Goal: Information Seeking & Learning: Learn about a topic

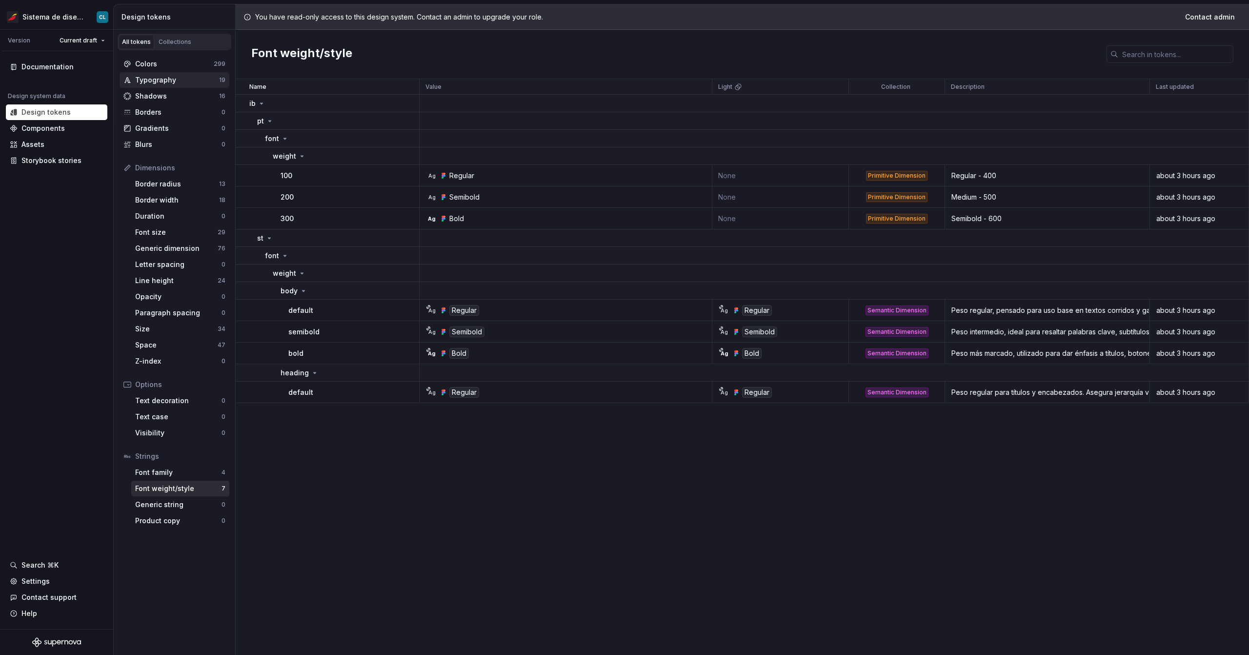
click at [189, 82] on div "Typography" at bounding box center [177, 80] width 84 height 10
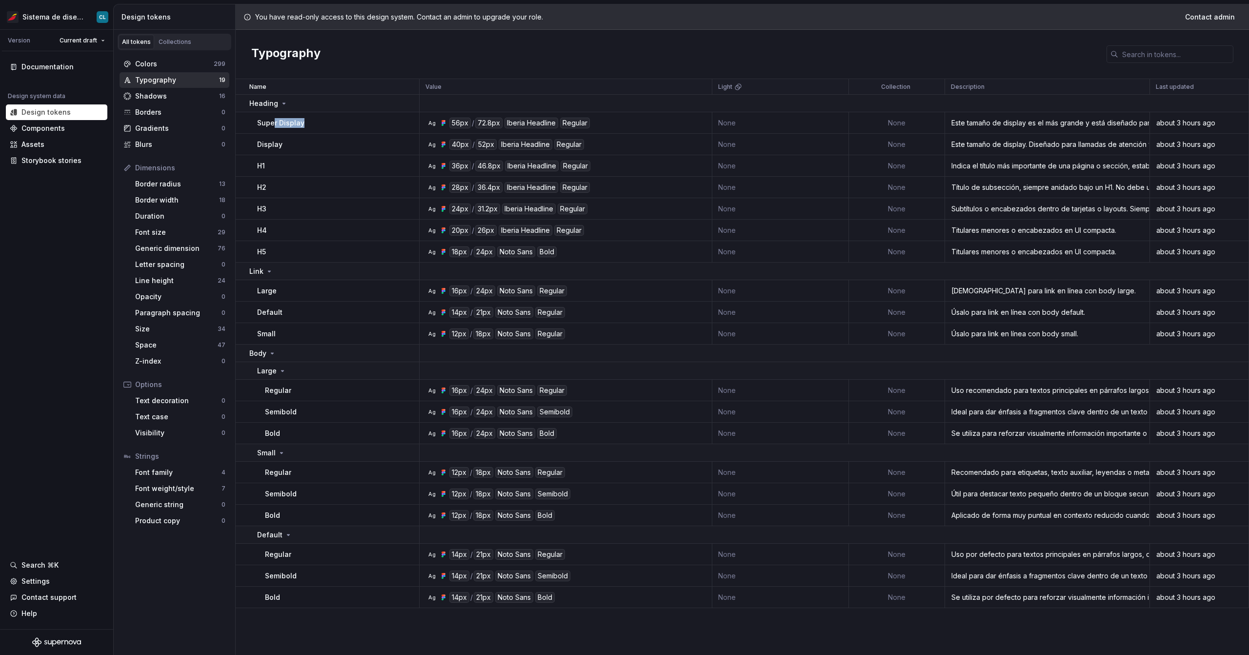
drag, startPoint x: 314, startPoint y: 124, endPoint x: 272, endPoint y: 121, distance: 42.1
click at [272, 121] on div "Super Display" at bounding box center [338, 123] width 162 height 10
click at [312, 137] on td "Display" at bounding box center [328, 144] width 184 height 21
drag, startPoint x: 306, startPoint y: 126, endPoint x: 249, endPoint y: 115, distance: 58.3
click at [249, 115] on td "Super Display" at bounding box center [328, 122] width 184 height 21
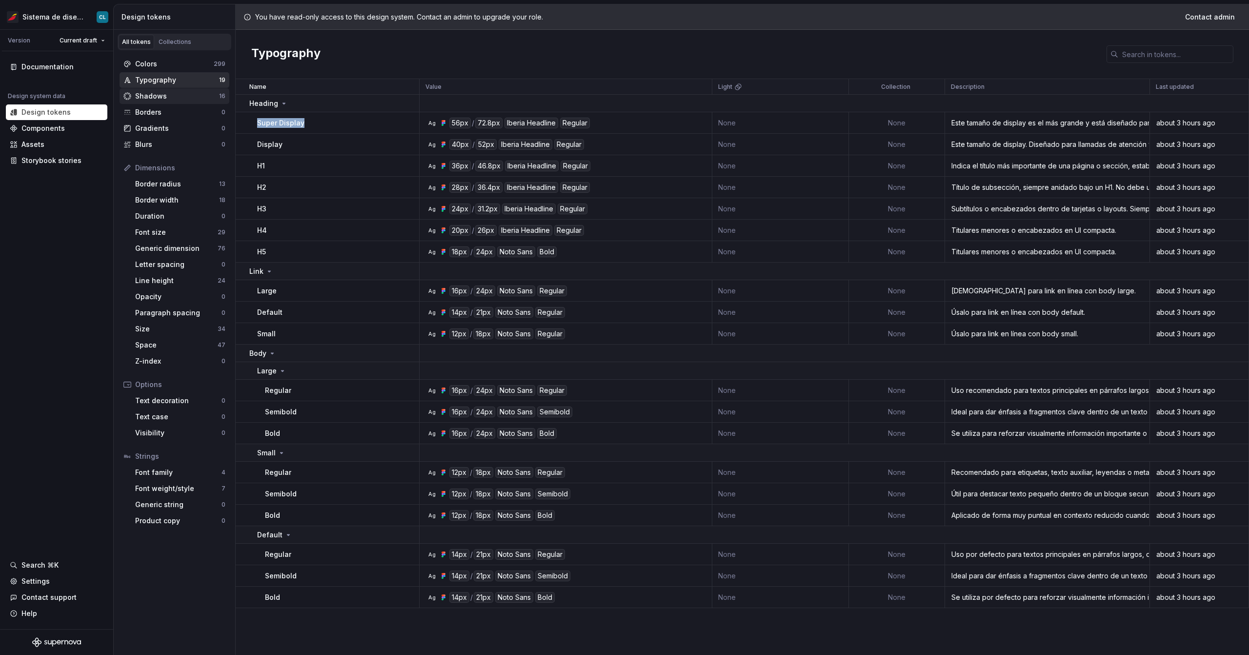
click at [192, 92] on div "Shadows" at bounding box center [177, 96] width 84 height 10
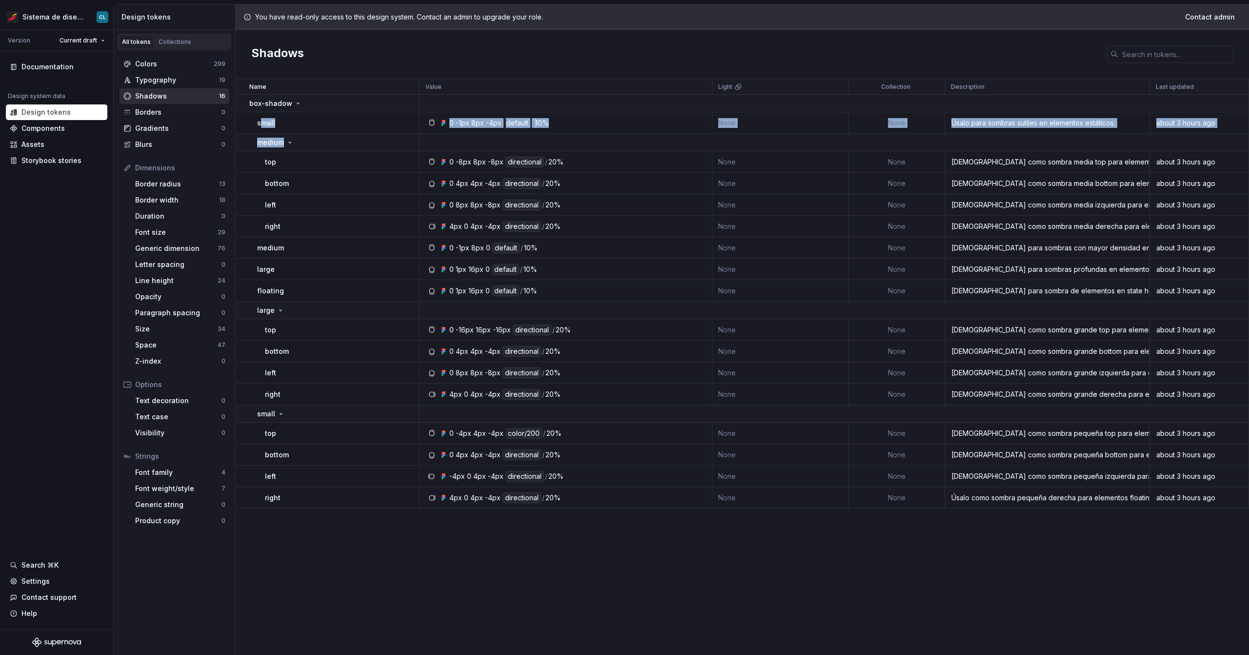
drag, startPoint x: 267, startPoint y: 129, endPoint x: 325, endPoint y: 154, distance: 63.2
click at [296, 152] on tbody "box-shadow small 0 -1px 8px -4px default / 10% None None Úsalo para sombras sut…" at bounding box center [742, 302] width 1013 height 414
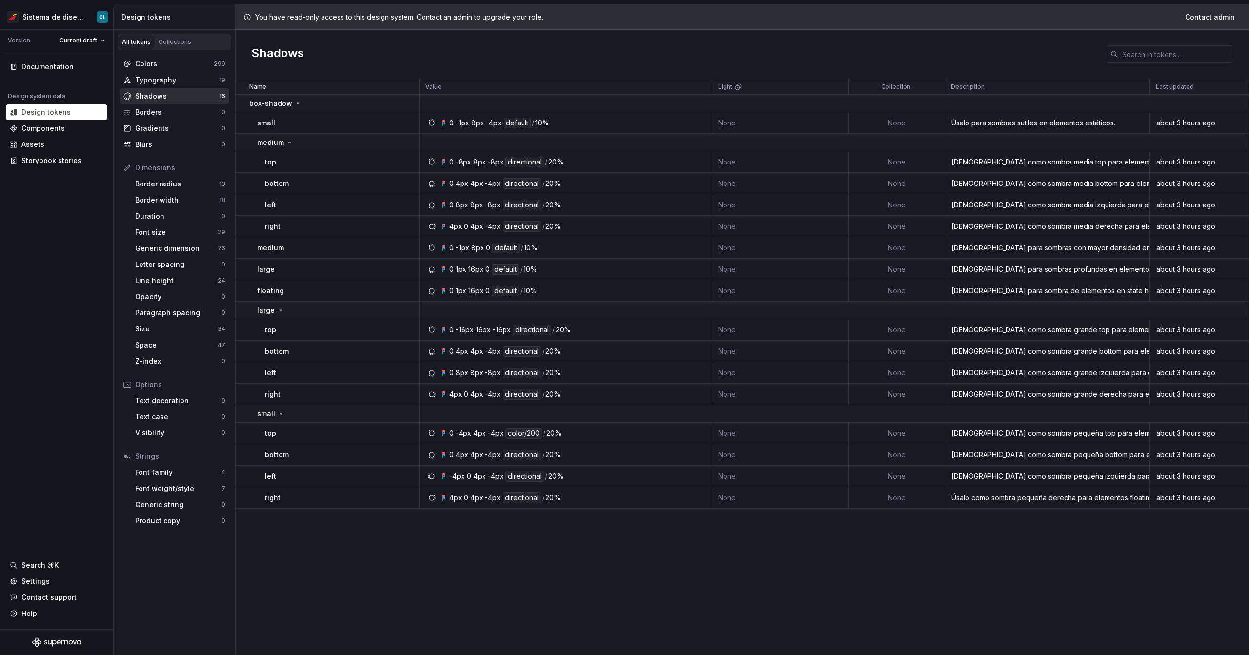
click at [446, 64] on div "Shadows" at bounding box center [742, 54] width 1013 height 49
click at [178, 252] on div "Generic dimension" at bounding box center [176, 248] width 82 height 10
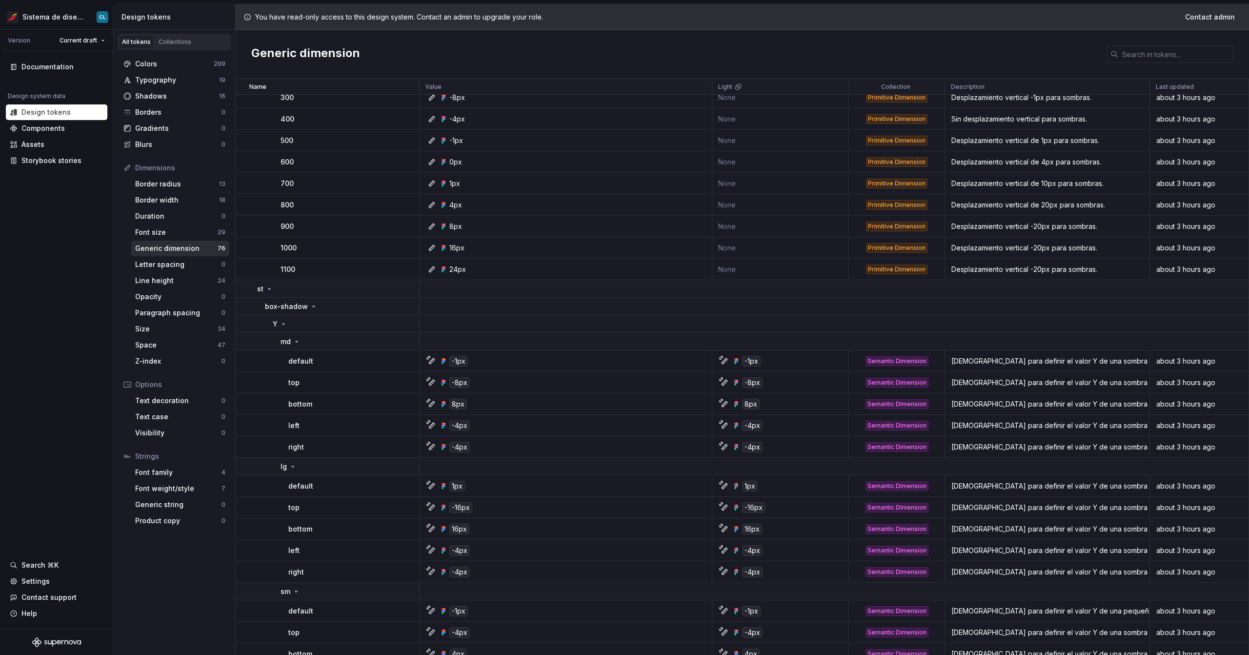
scroll to position [685, 0]
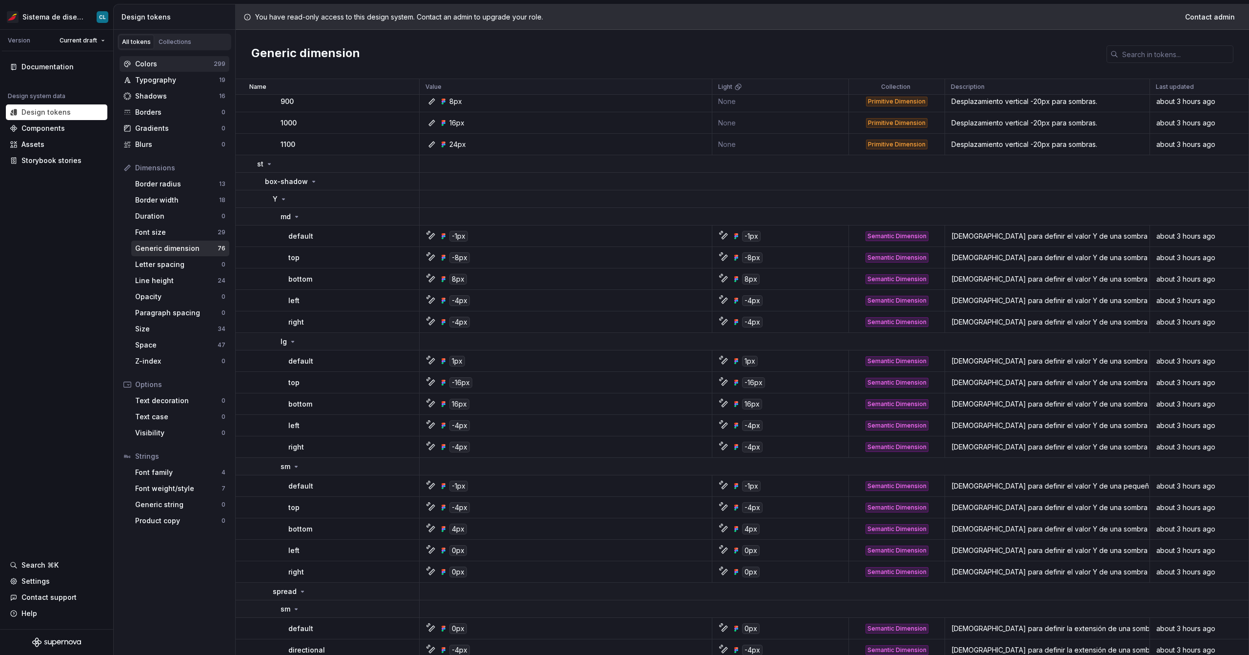
click at [140, 62] on div "Colors" at bounding box center [174, 64] width 79 height 10
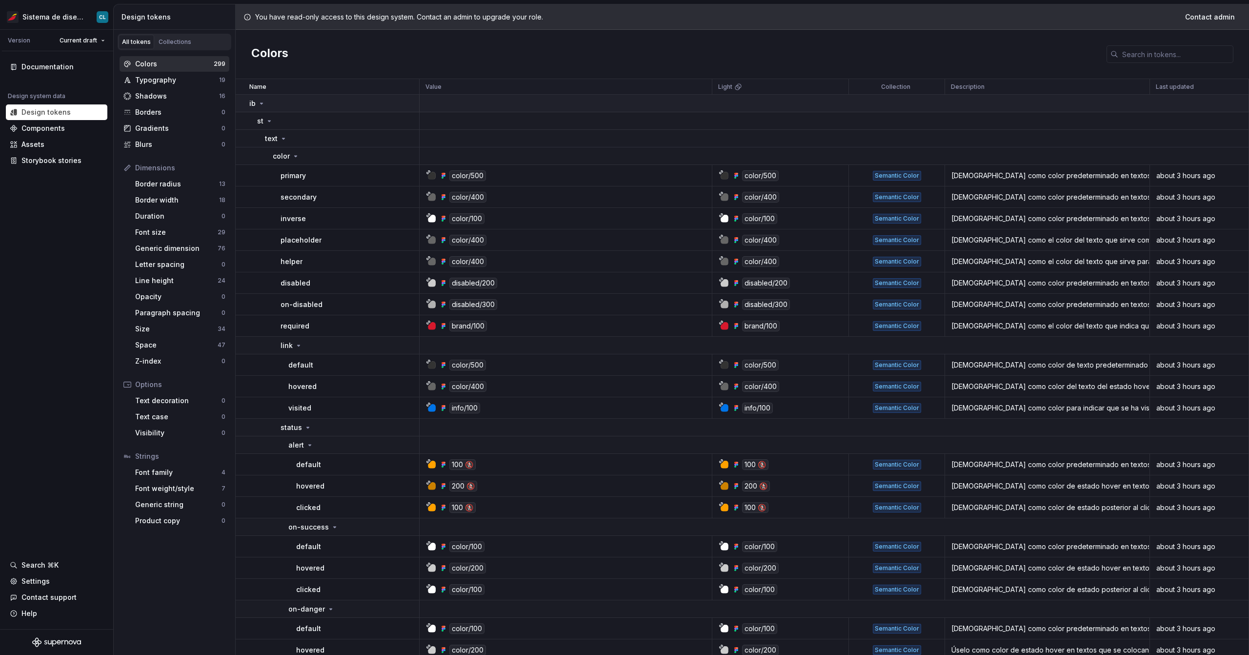
click at [256, 107] on div "ib" at bounding box center [257, 104] width 16 height 10
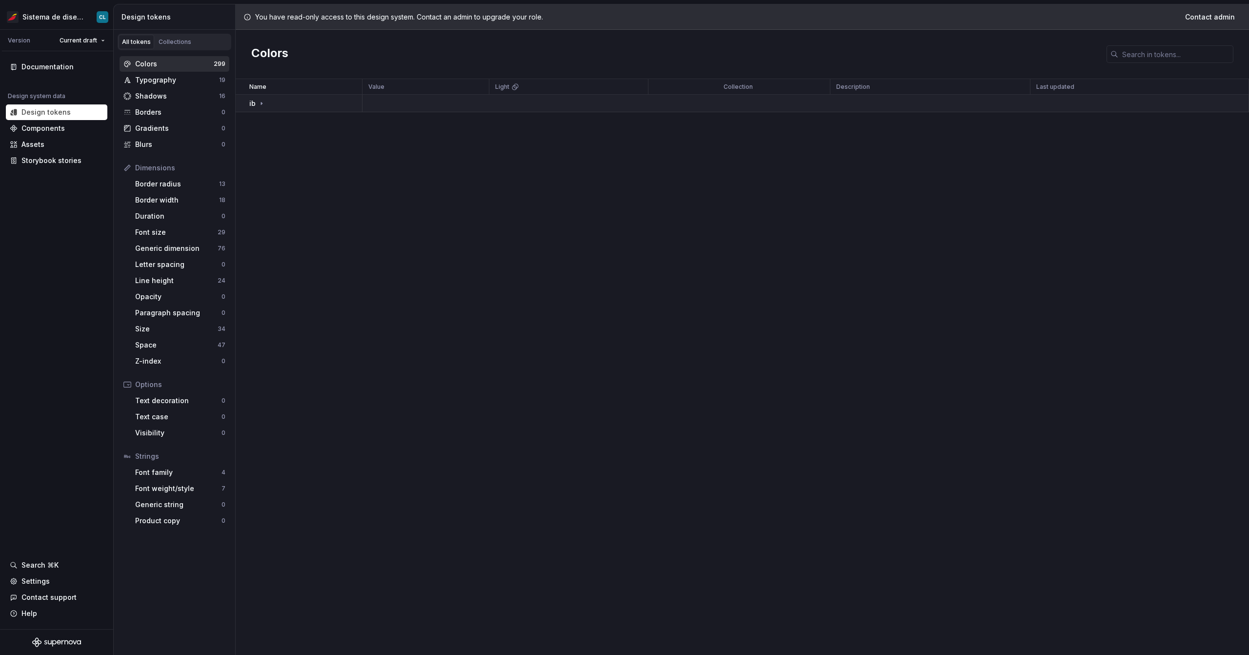
click at [256, 107] on div "ib" at bounding box center [257, 104] width 16 height 10
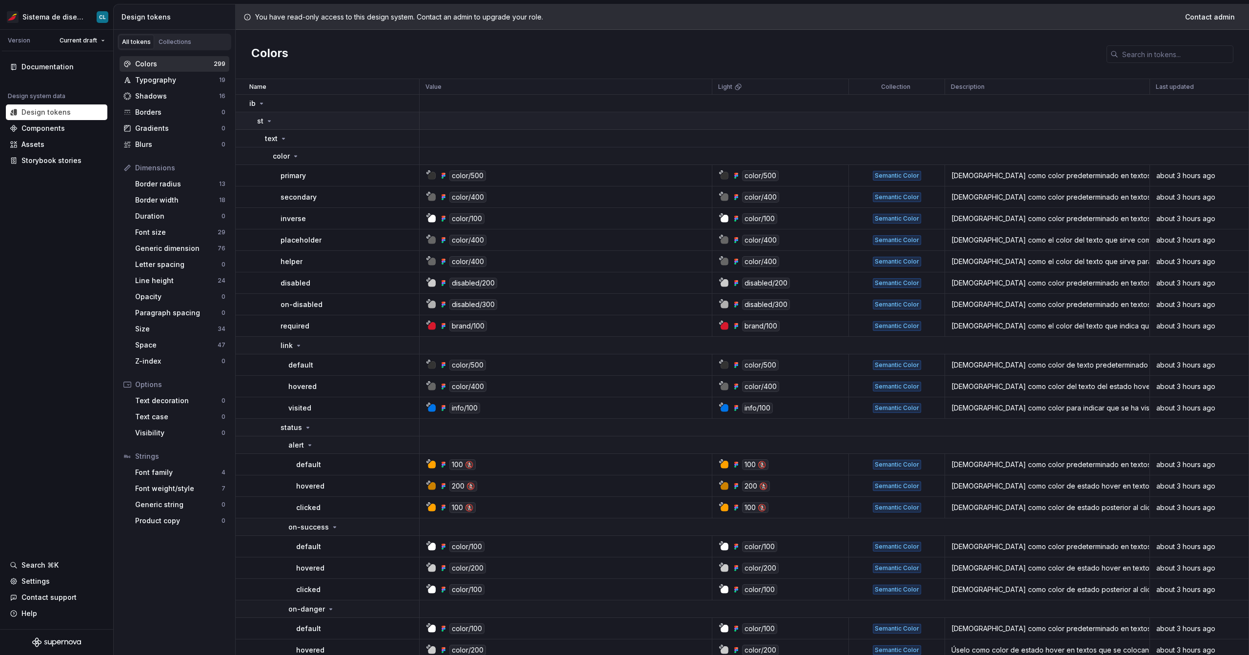
click at [262, 121] on p "st" at bounding box center [260, 121] width 6 height 10
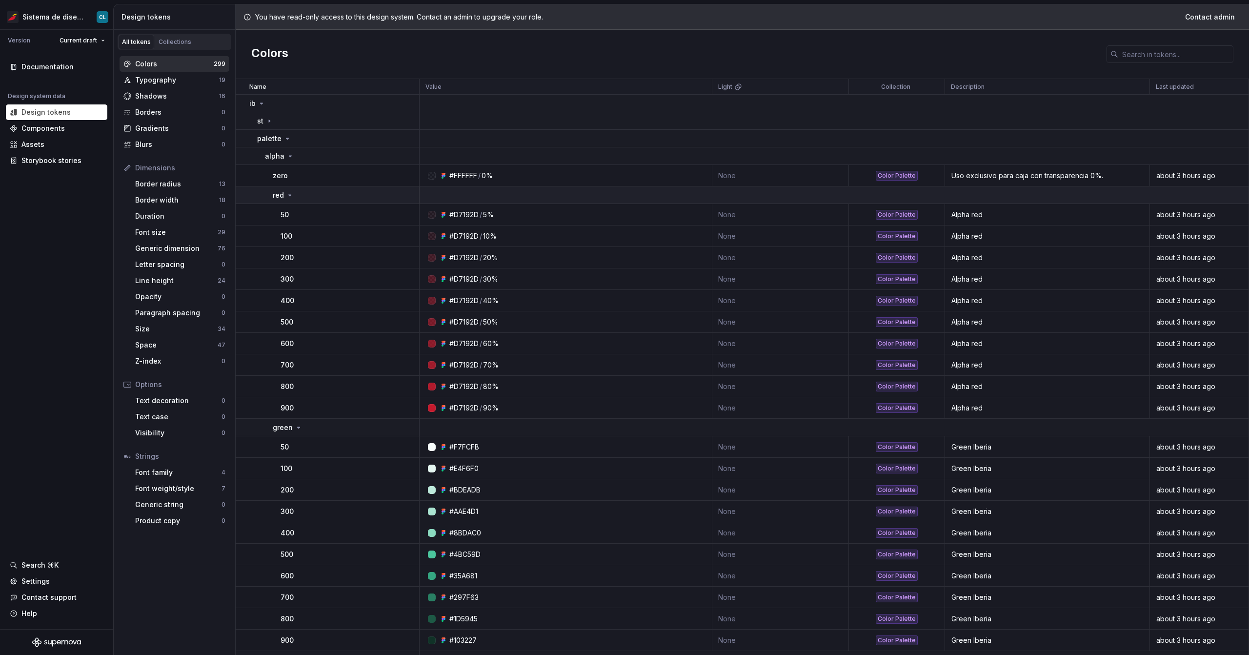
click at [290, 192] on icon at bounding box center [290, 195] width 8 height 8
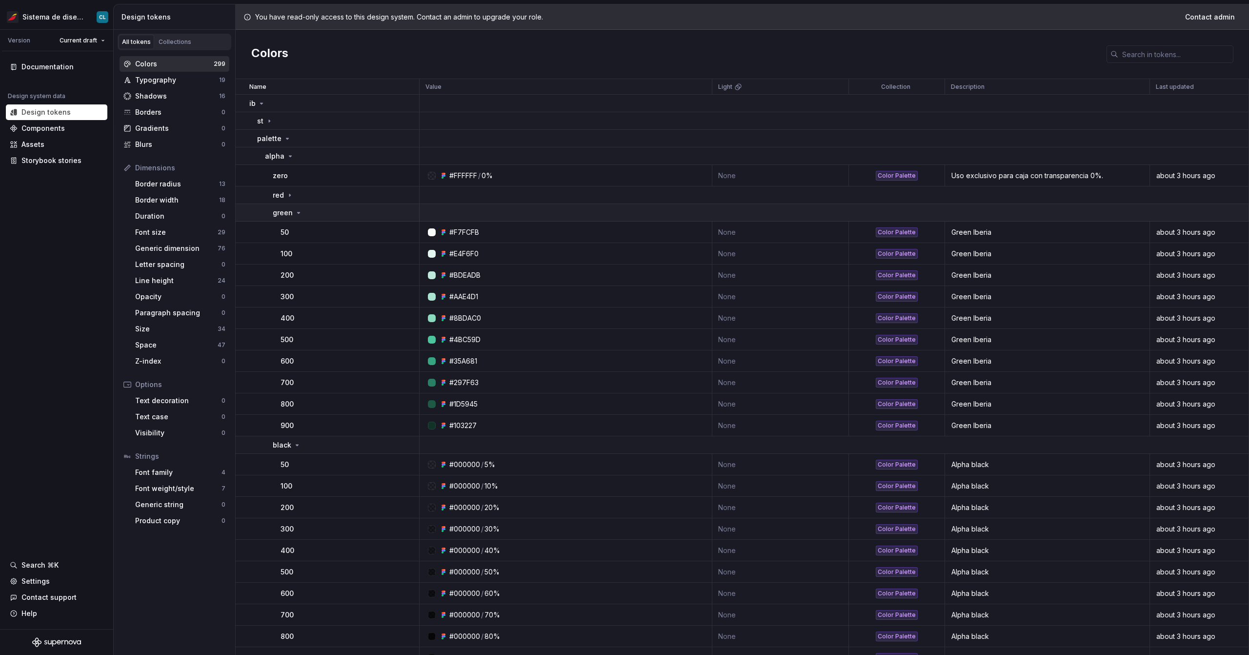
click at [290, 208] on p "green" at bounding box center [283, 213] width 20 height 10
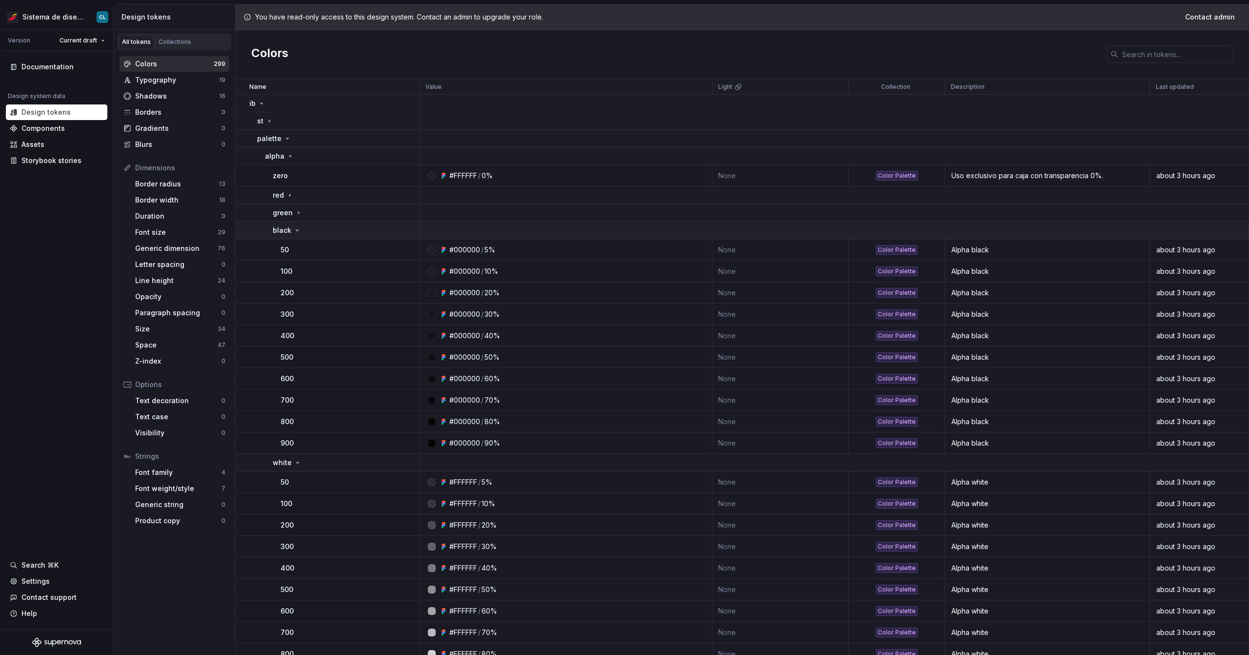
click at [293, 223] on td "black" at bounding box center [328, 231] width 184 height 18
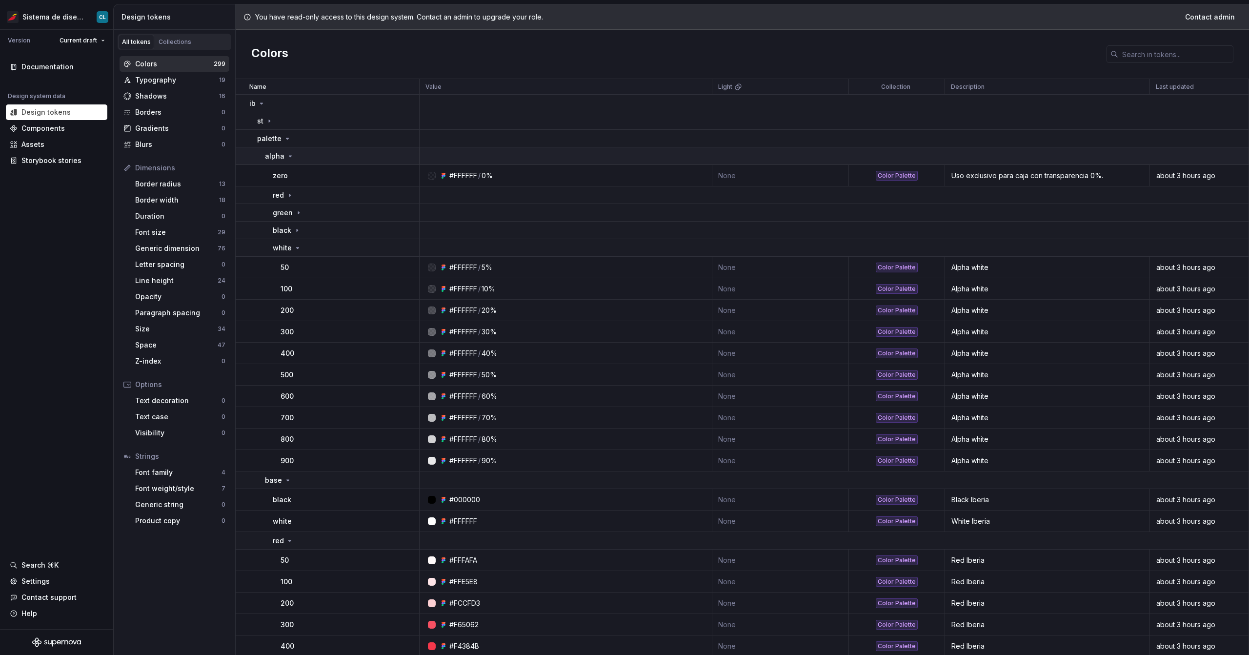
click at [286, 152] on icon at bounding box center [290, 156] width 8 height 8
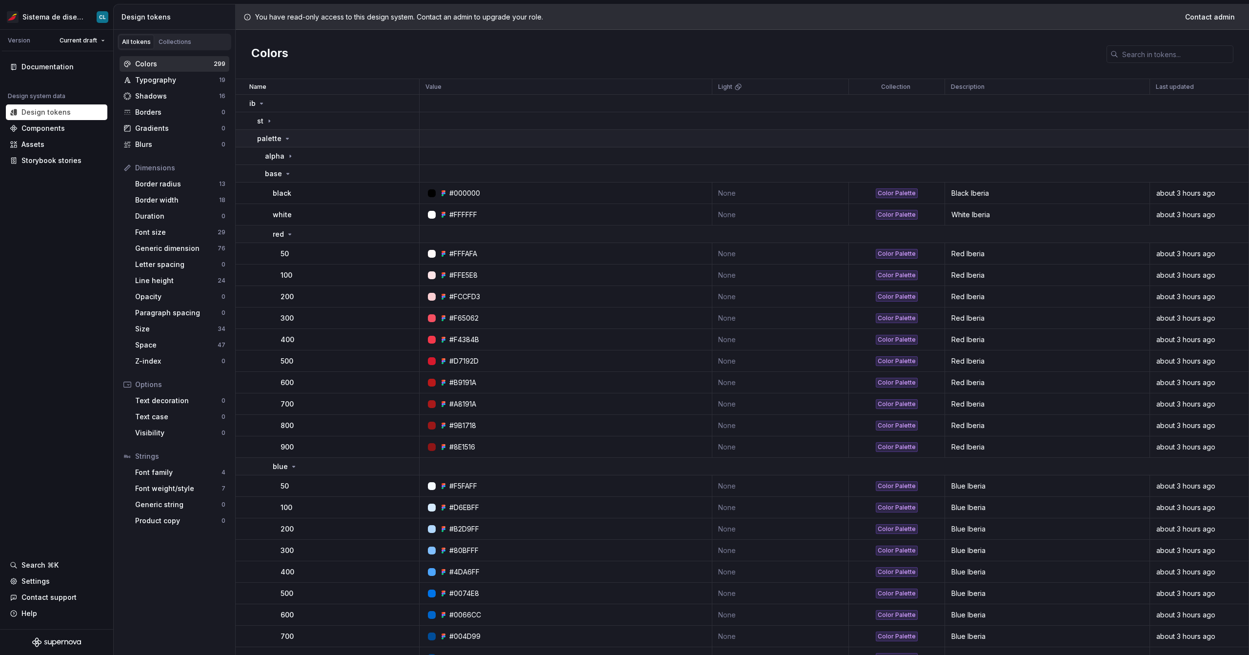
click at [283, 140] on icon at bounding box center [287, 139] width 8 height 8
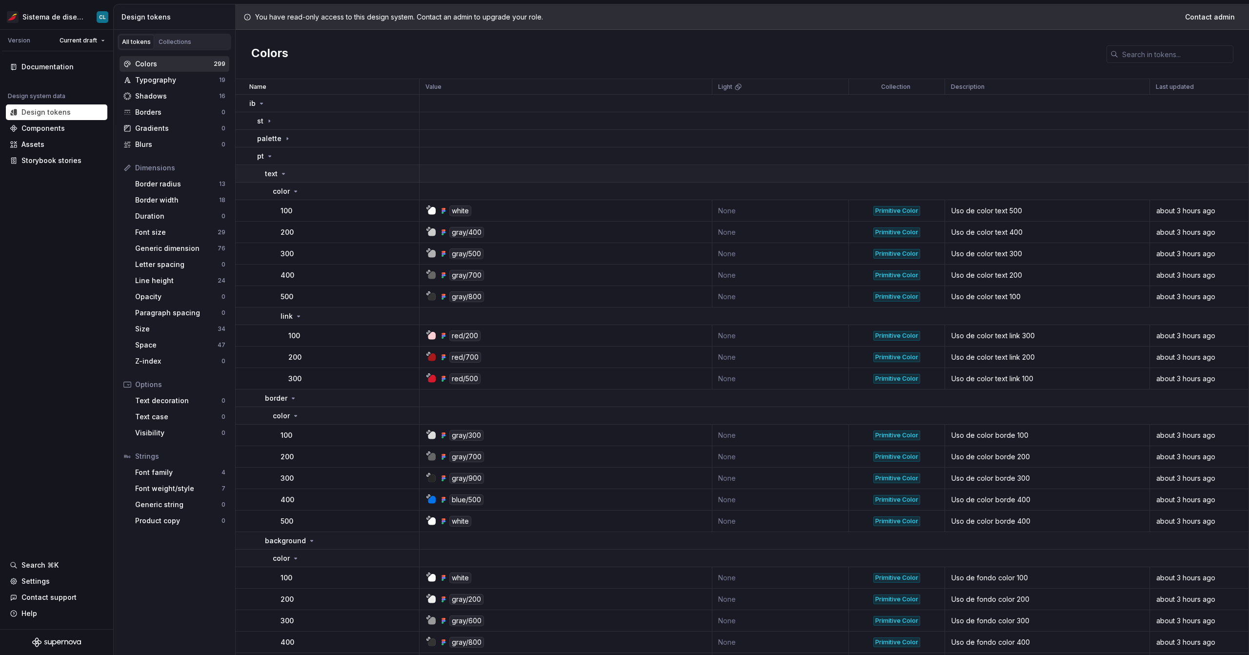
click at [286, 176] on icon at bounding box center [284, 174] width 8 height 8
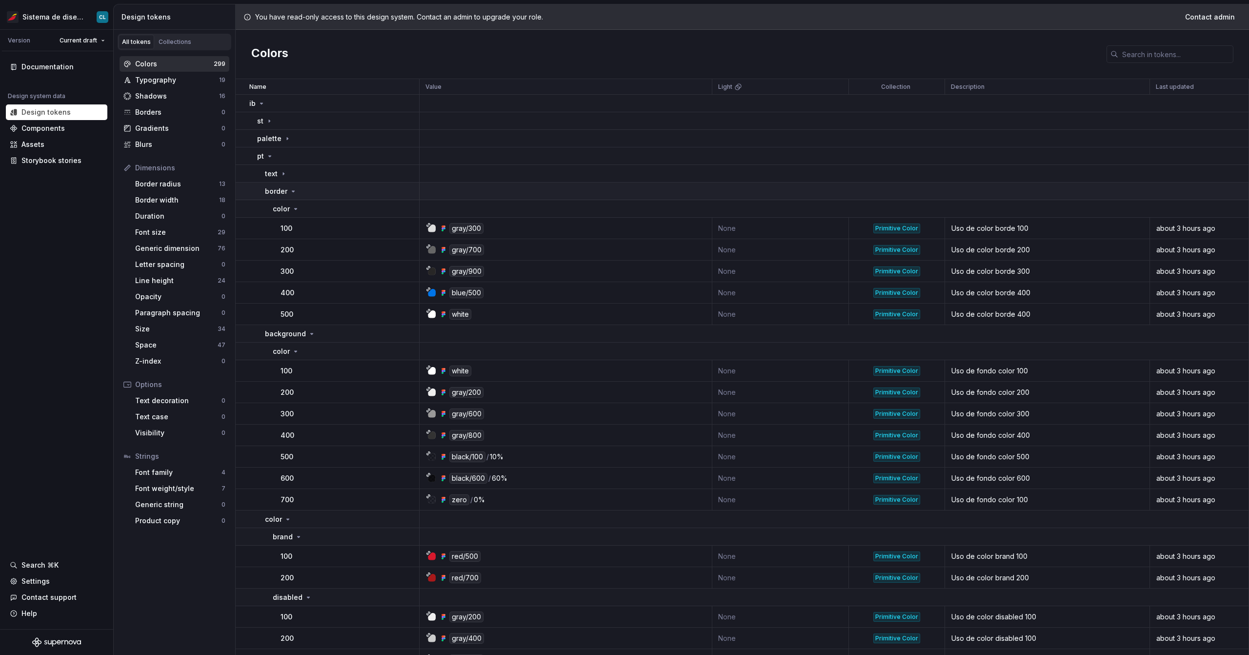
click at [290, 192] on icon at bounding box center [293, 191] width 8 height 8
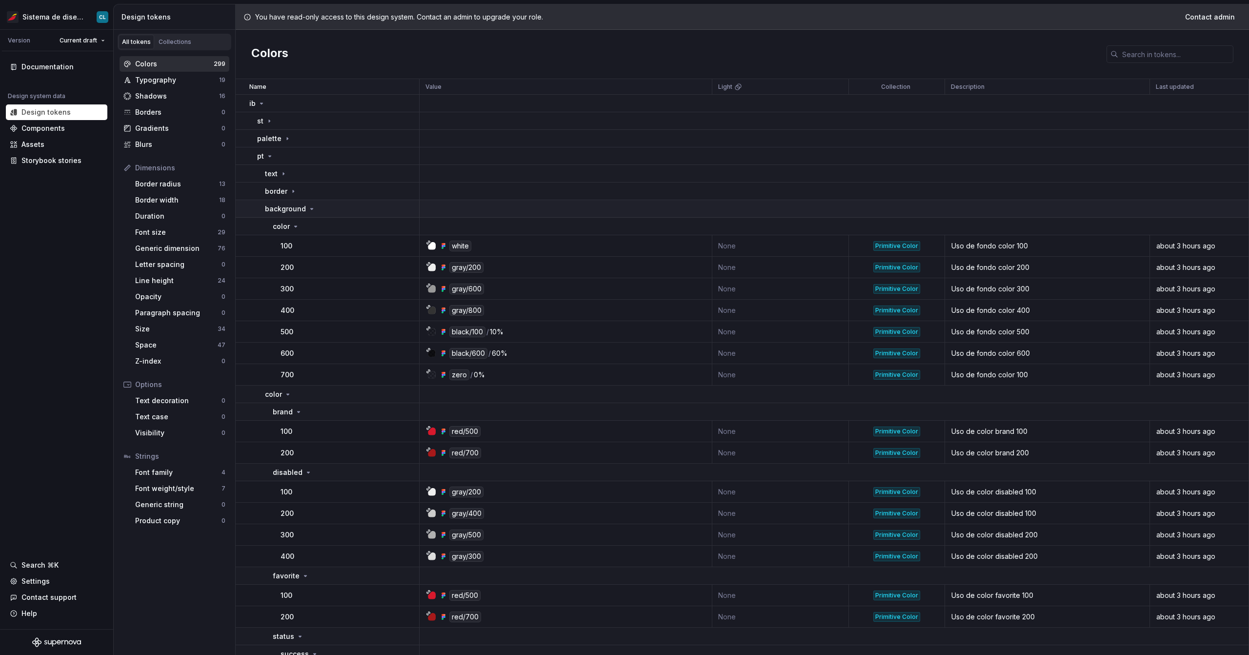
click at [297, 203] on td "background" at bounding box center [328, 209] width 184 height 18
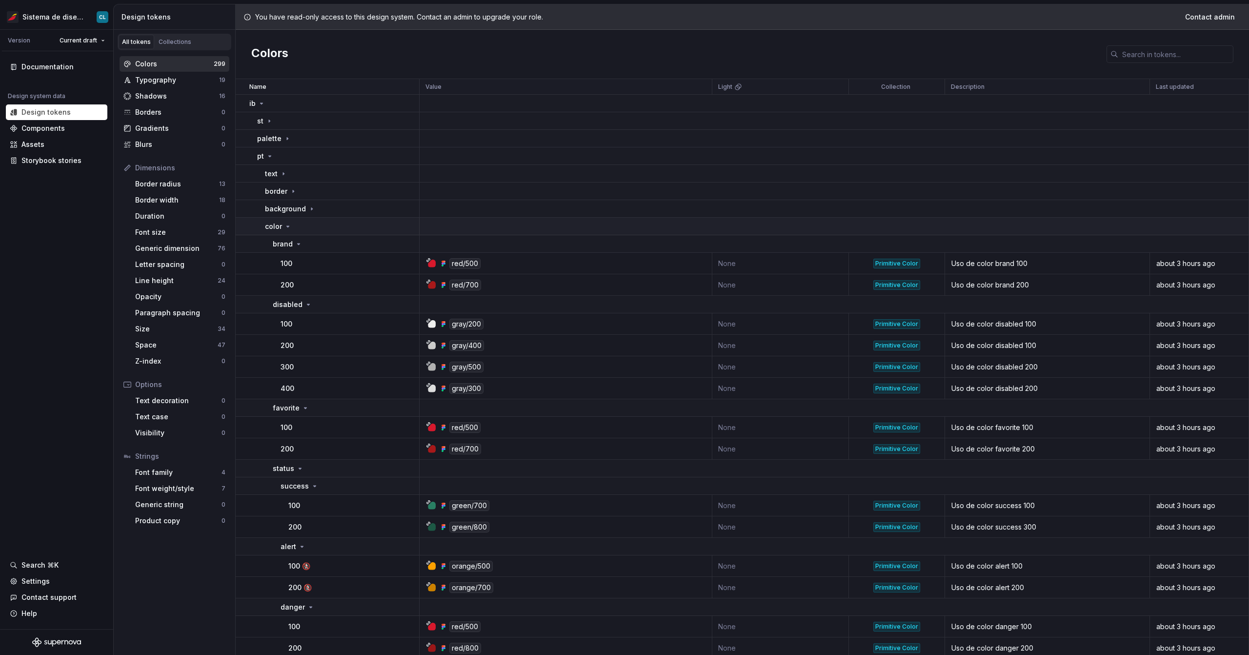
click at [294, 226] on div "color" at bounding box center [342, 227] width 154 height 10
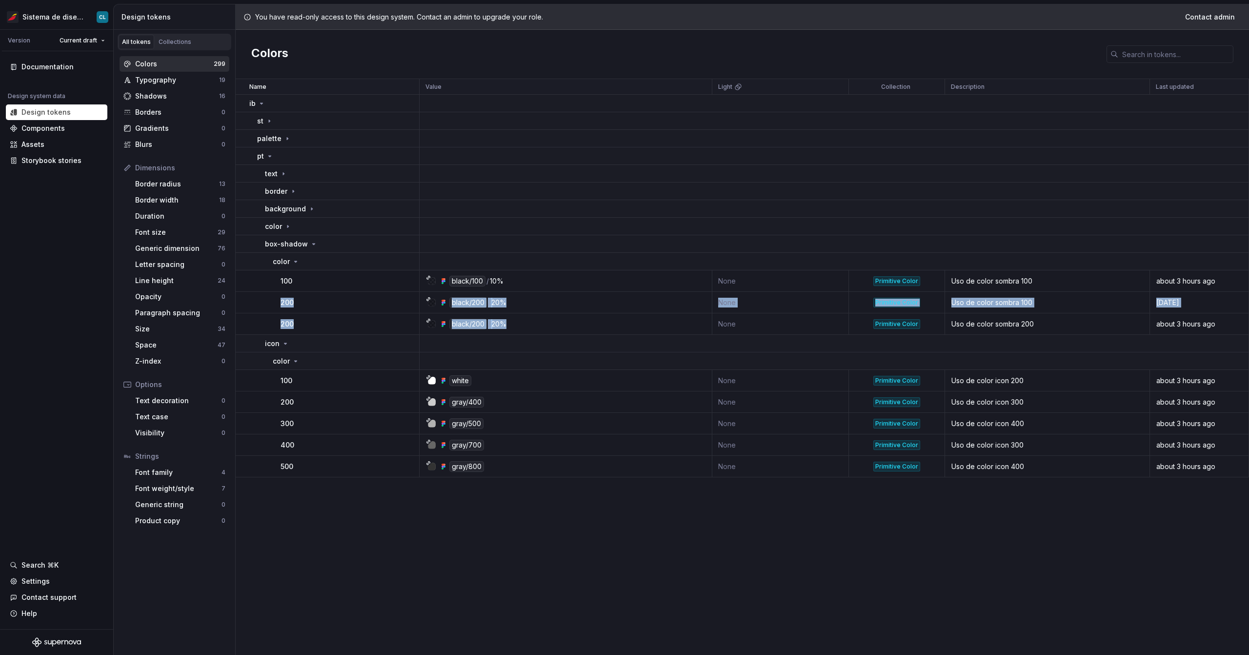
drag, startPoint x: 541, startPoint y: 332, endPoint x: 265, endPoint y: 300, distance: 277.1
click at [265, 300] on tbody "ib st palette pt text border background color box-shadow color 100 black/100 / …" at bounding box center [742, 286] width 1013 height 383
click at [787, 328] on td "None" at bounding box center [780, 323] width 137 height 21
